Goal: Information Seeking & Learning: Compare options

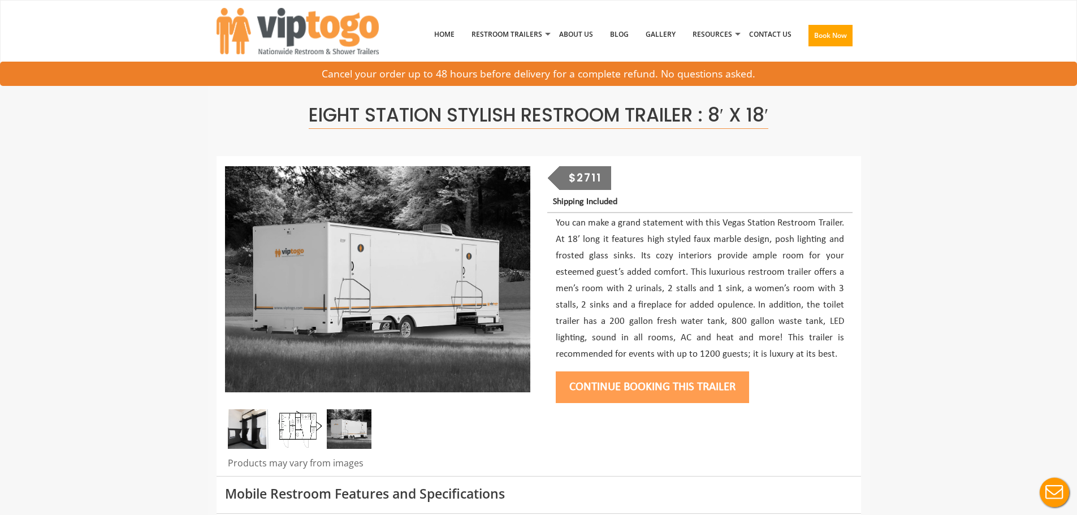
click at [307, 431] on img at bounding box center [299, 429] width 45 height 40
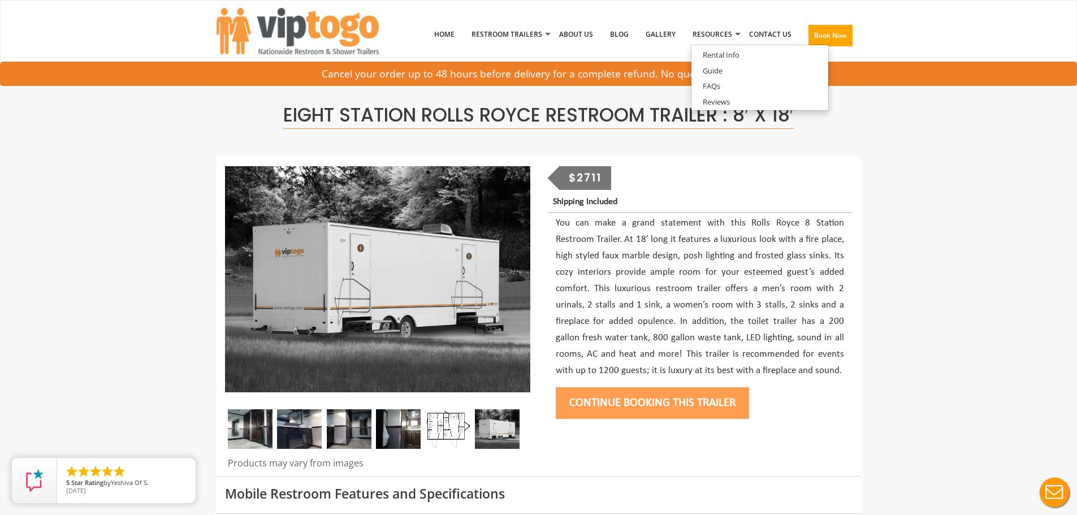
drag, startPoint x: 437, startPoint y: 418, endPoint x: 444, endPoint y: 417, distance: 7.5
click at [437, 418] on img at bounding box center [447, 429] width 45 height 40
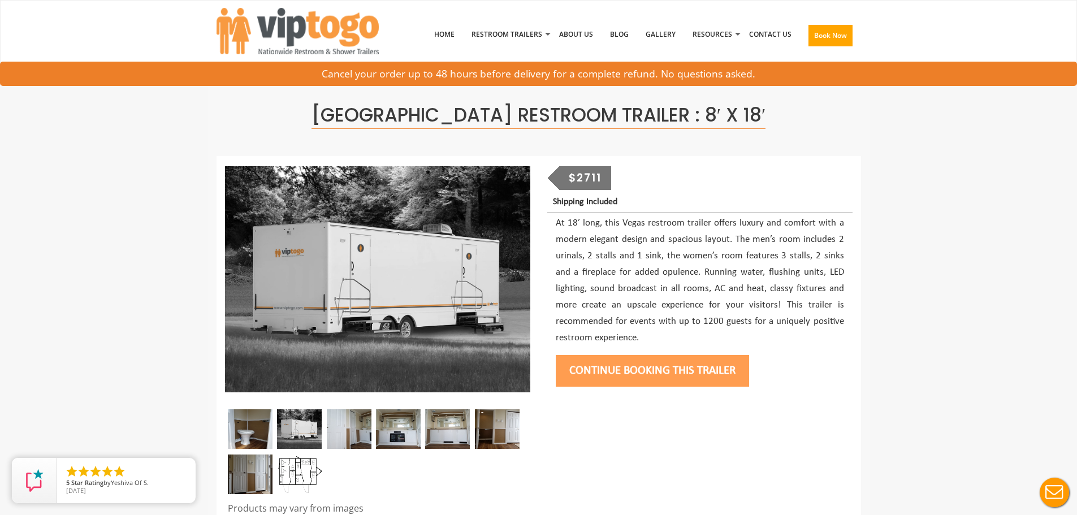
click at [317, 477] on img at bounding box center [299, 474] width 45 height 40
